Goal: Task Accomplishment & Management: Use online tool/utility

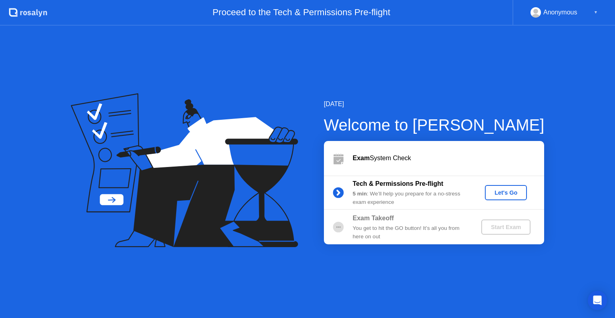
click at [497, 189] on div "Let's Go" at bounding box center [506, 192] width 36 height 6
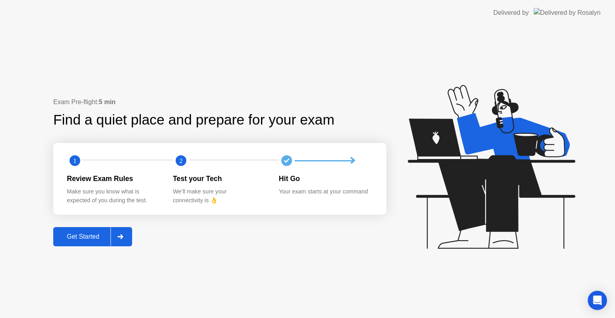
click at [74, 233] on div "Get Started" at bounding box center [83, 236] width 55 height 7
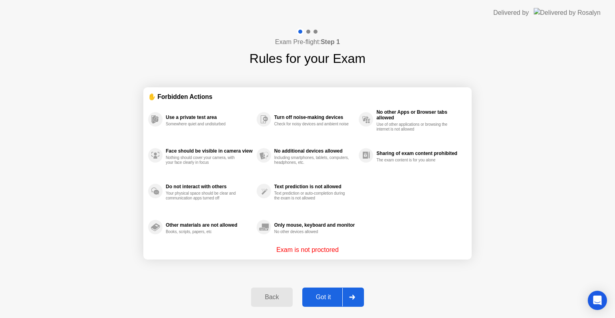
click at [328, 294] on div "Got it" at bounding box center [323, 296] width 38 height 7
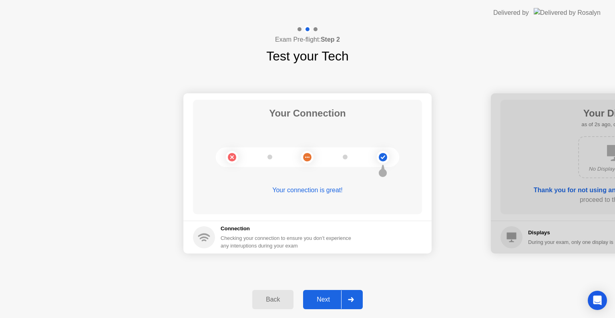
click at [328, 296] on div "Next" at bounding box center [323, 299] width 36 height 7
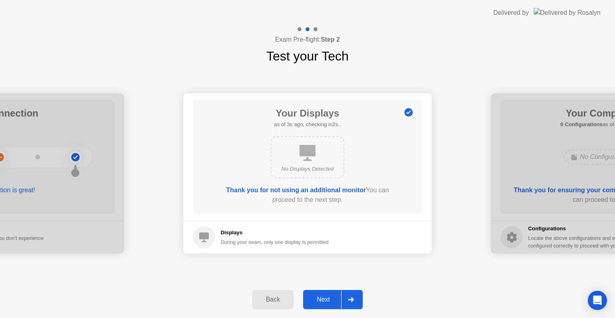
click at [328, 296] on div "Next" at bounding box center [323, 299] width 36 height 7
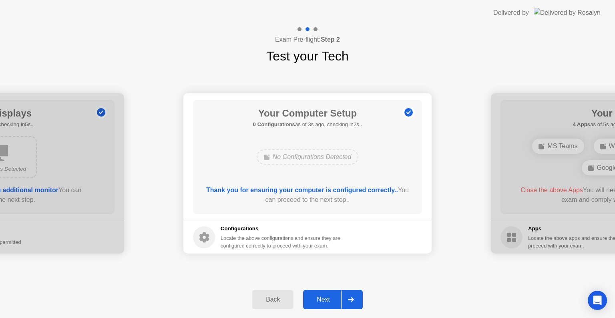
click at [328, 296] on div "Next" at bounding box center [323, 299] width 36 height 7
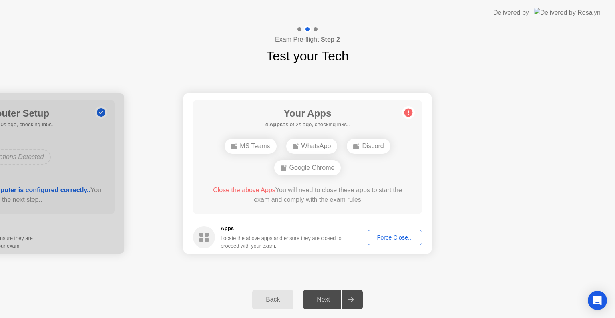
click at [392, 234] on div "Force Close..." at bounding box center [394, 237] width 49 height 6
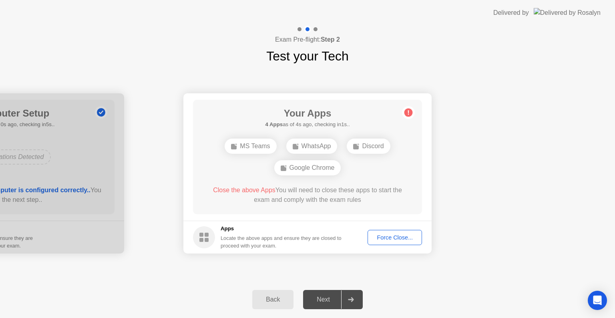
click at [380, 236] on div "Force Close..." at bounding box center [394, 237] width 49 height 6
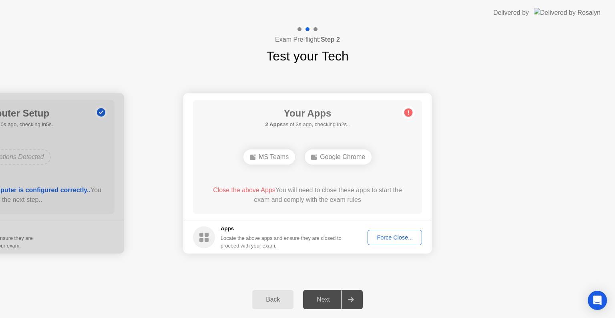
click at [382, 234] on div "Force Close..." at bounding box center [394, 237] width 49 height 6
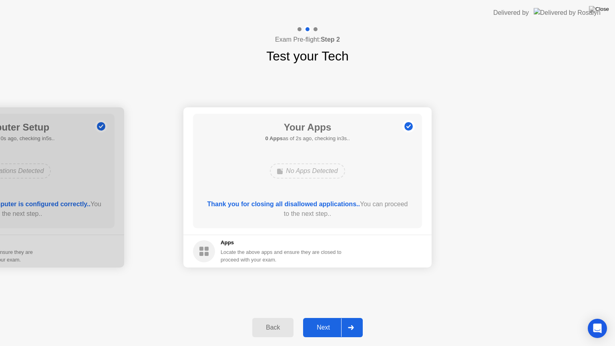
click at [329, 317] on div "Next" at bounding box center [323, 327] width 36 height 7
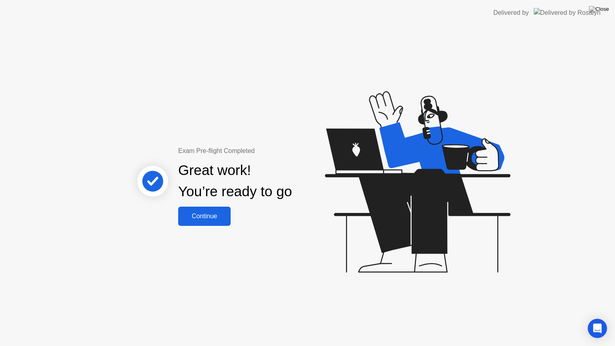
click at [219, 218] on div "Continue" at bounding box center [204, 215] width 48 height 7
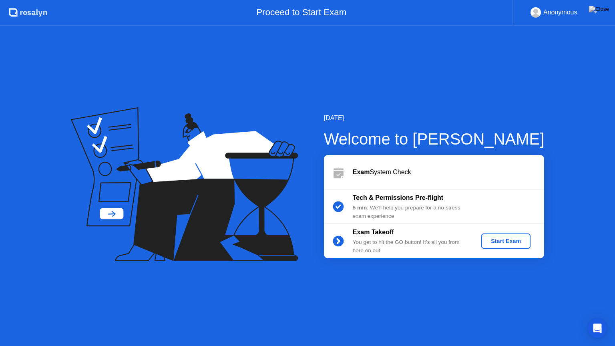
click at [508, 244] on div "Start Exam" at bounding box center [505, 241] width 43 height 6
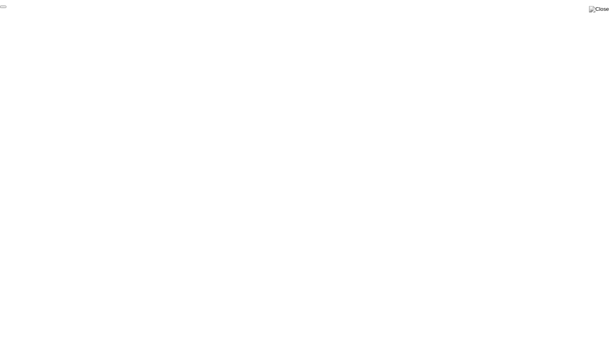
click at [6, 8] on button "End Proctoring Session" at bounding box center [3, 7] width 6 height 2
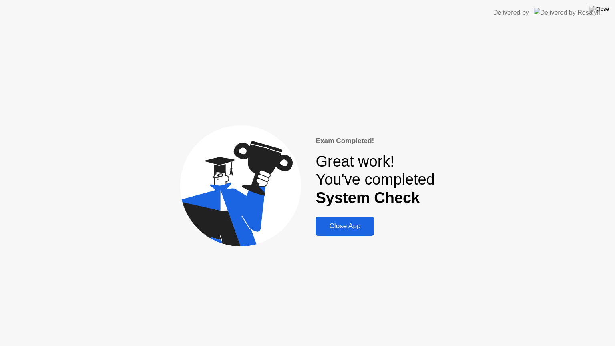
click at [339, 219] on button "Close App" at bounding box center [344, 225] width 58 height 19
